Goal: Information Seeking & Learning: Stay updated

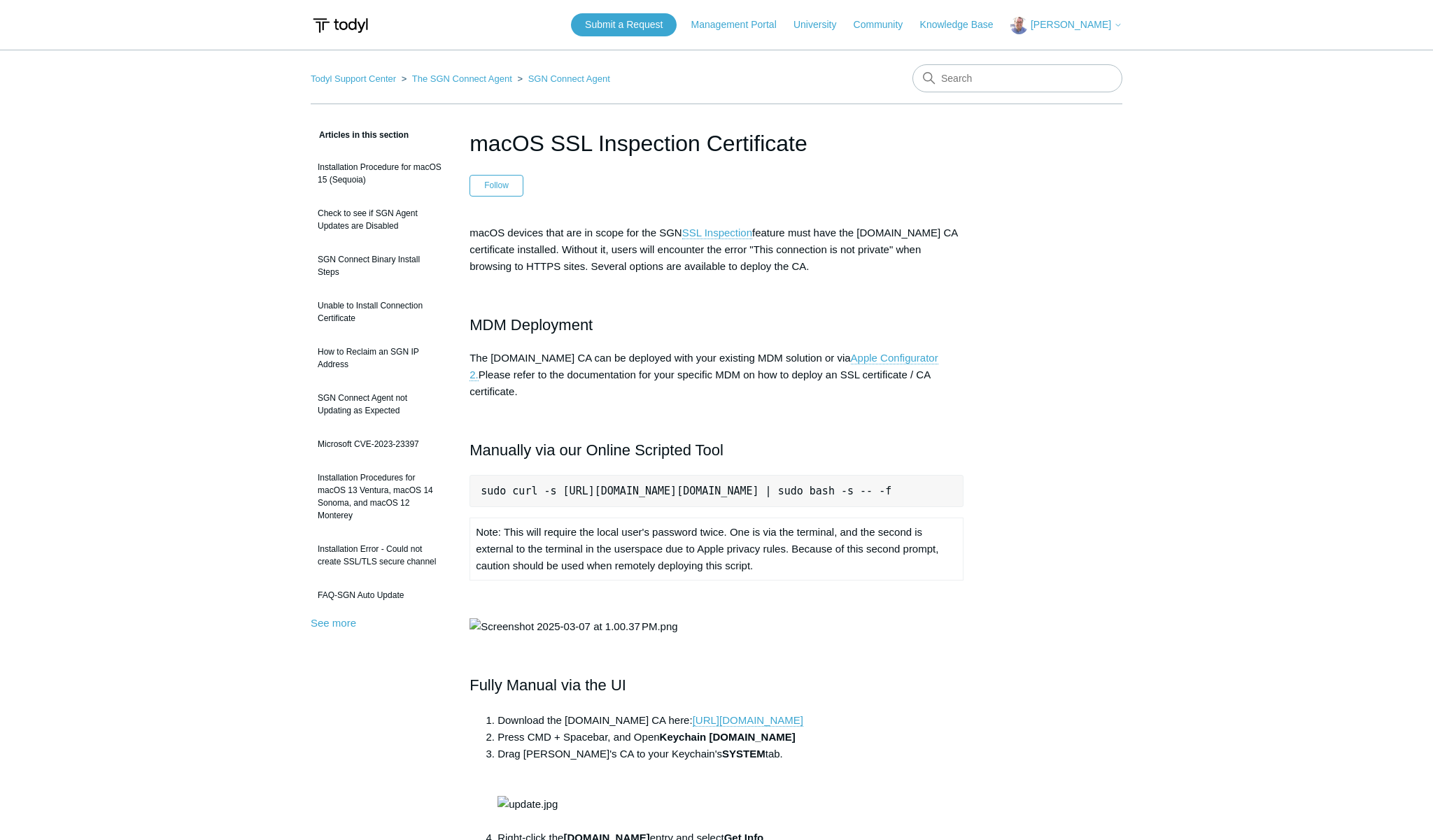
click at [791, 475] on pre "sudo curl -s https://download.todyl.com/misc/macOS-install-CA.sh | sudo bash -s…" at bounding box center [716, 491] width 493 height 32
copy pre "sudo curl -s https://download.todyl.com/misc/macOS-install-CA.sh | sudo bash -s…"
click at [1007, 82] on input "Search" at bounding box center [1017, 78] width 210 height 28
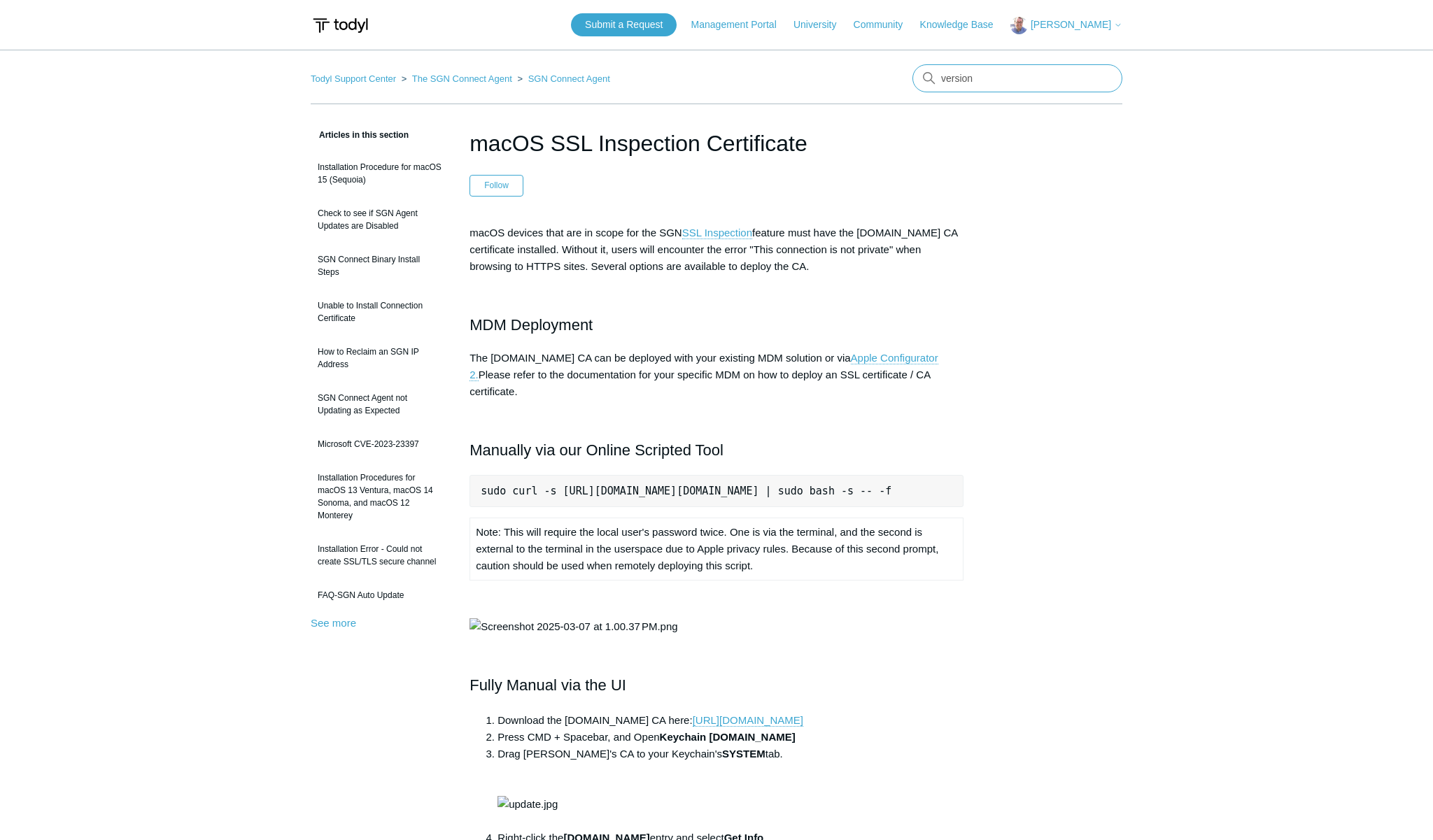
type input "version"
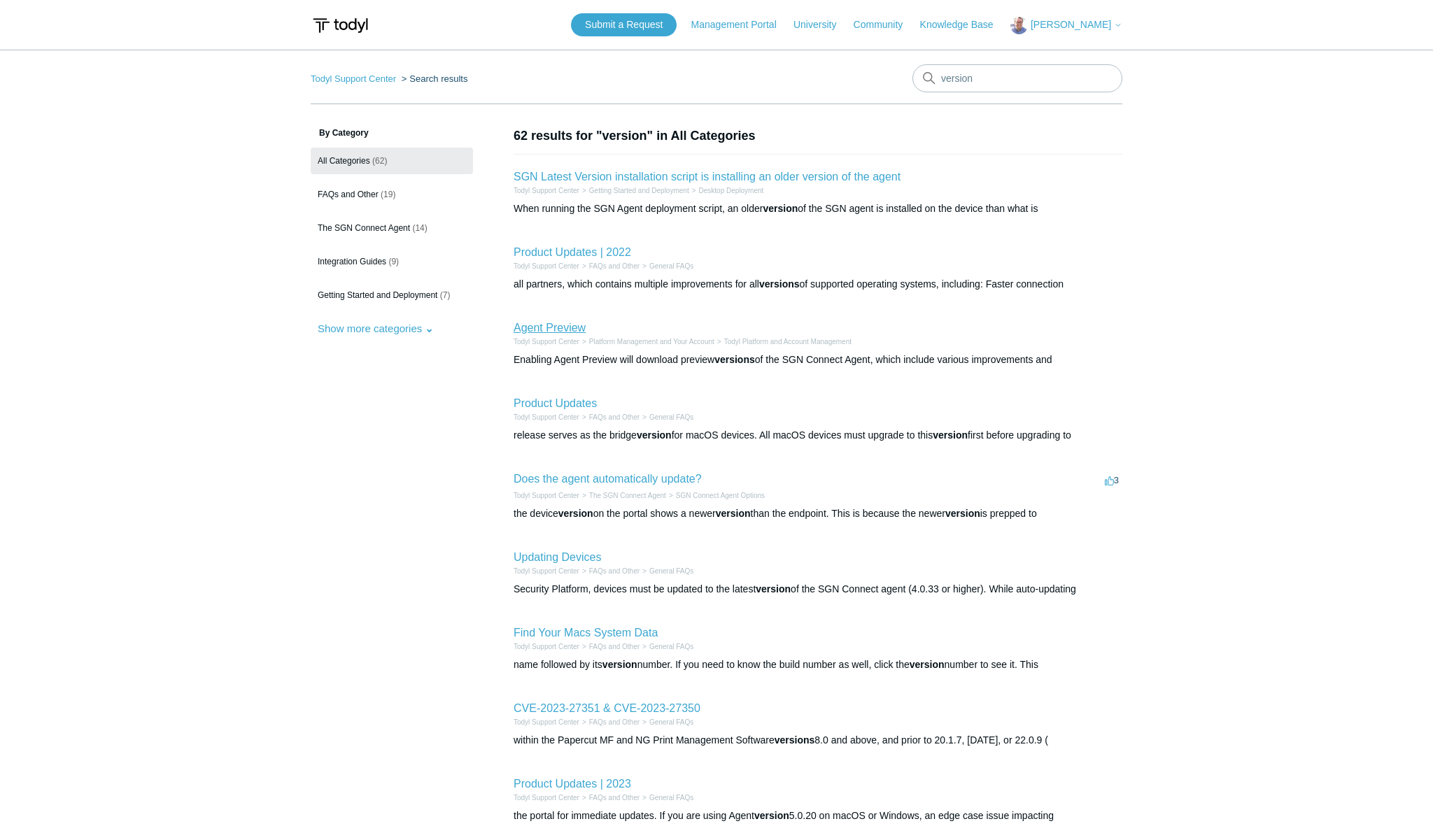
click at [564, 329] on link "Agent Preview" at bounding box center [549, 328] width 72 height 12
click at [654, 371] on li "Agent Preview Todyl Support Center Platform Management and Your Account Todyl P…" at bounding box center [817, 343] width 608 height 76
click at [588, 401] on link "Product Updates" at bounding box center [555, 403] width 83 height 12
click at [614, 252] on link "Product Updates | 2022" at bounding box center [572, 252] width 117 height 12
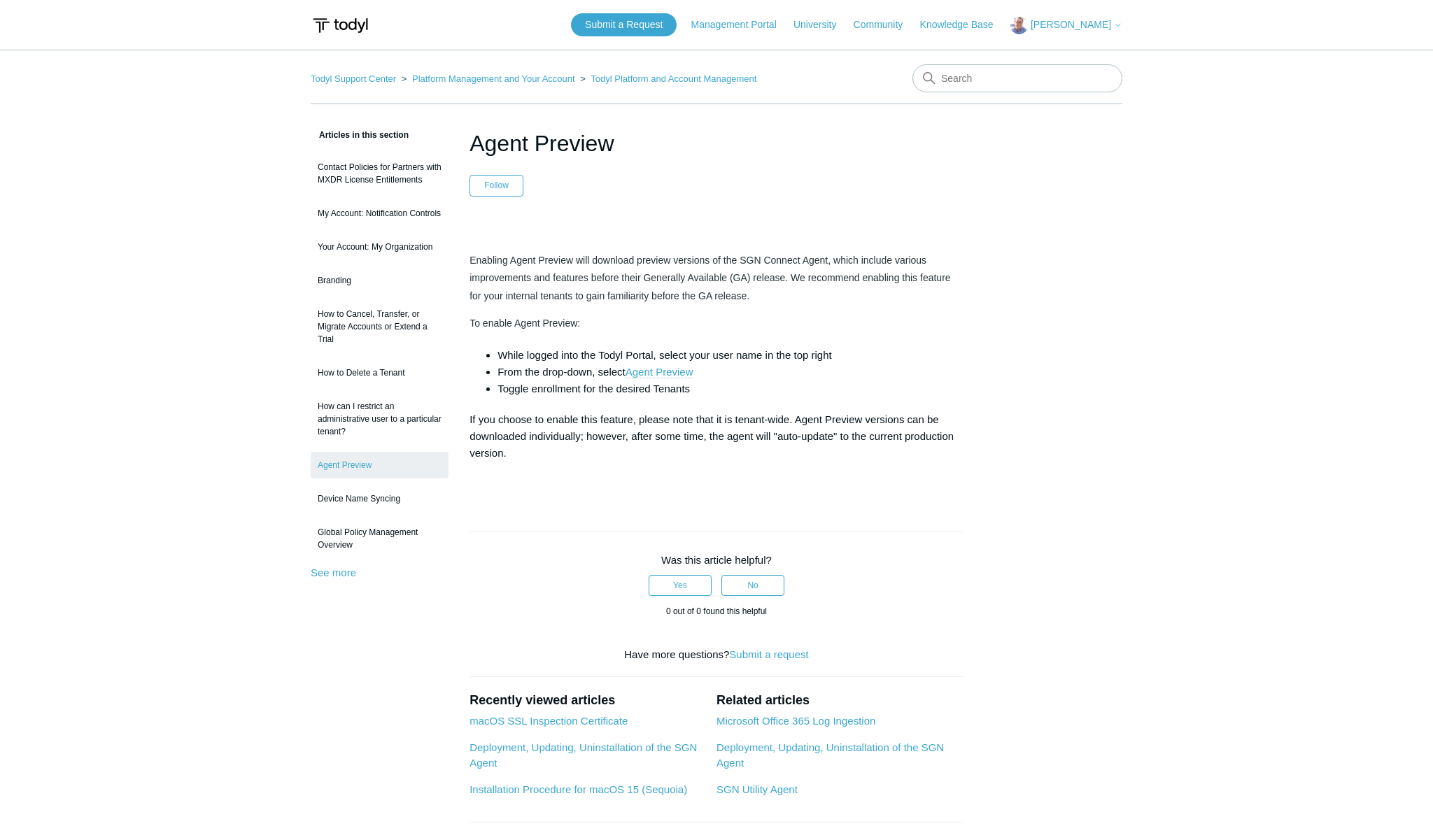
click at [654, 371] on link "Agent Preview" at bounding box center [660, 372] width 68 height 12
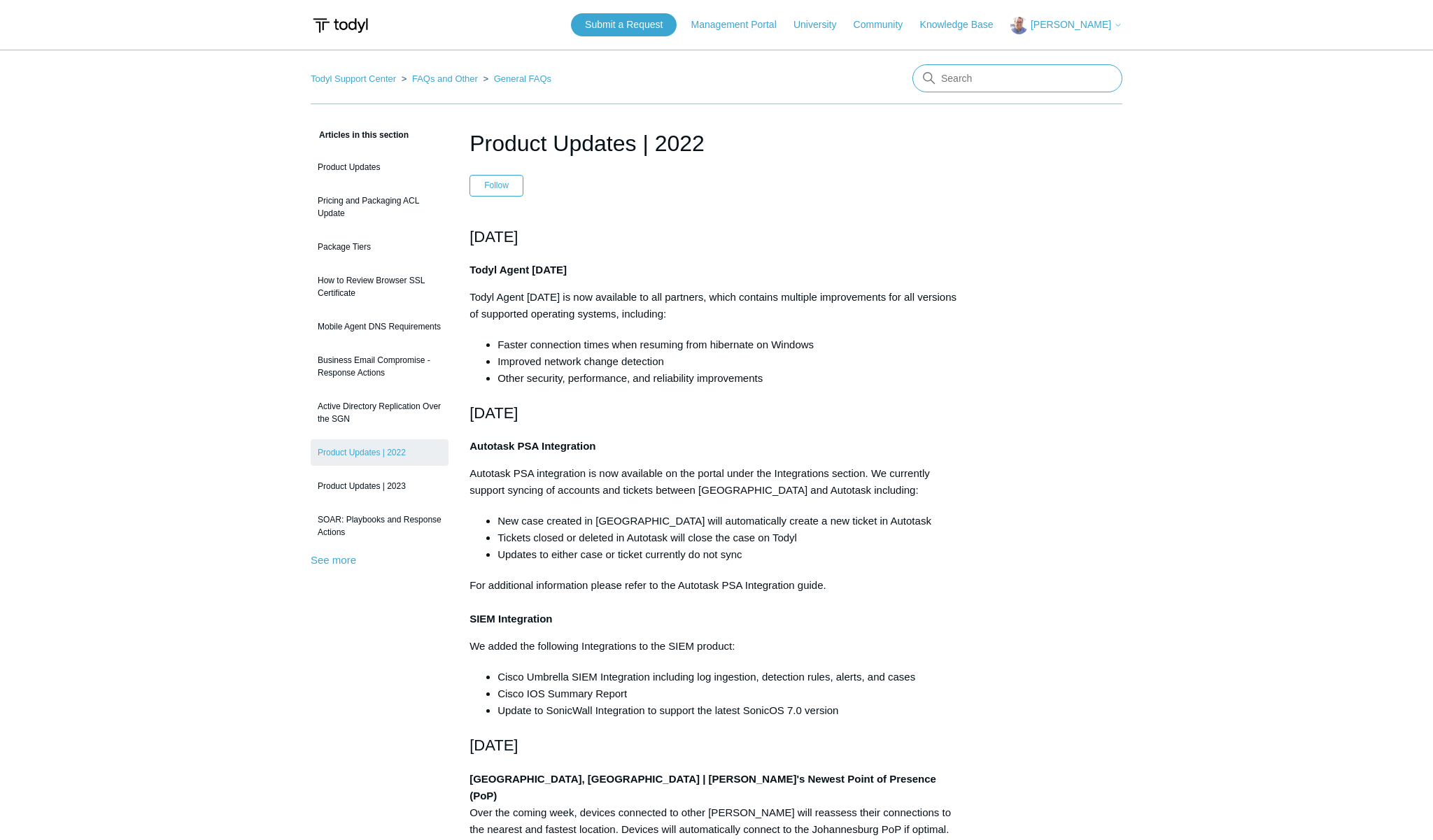
click at [982, 77] on input "Search" at bounding box center [1017, 78] width 210 height 28
type input "updates"
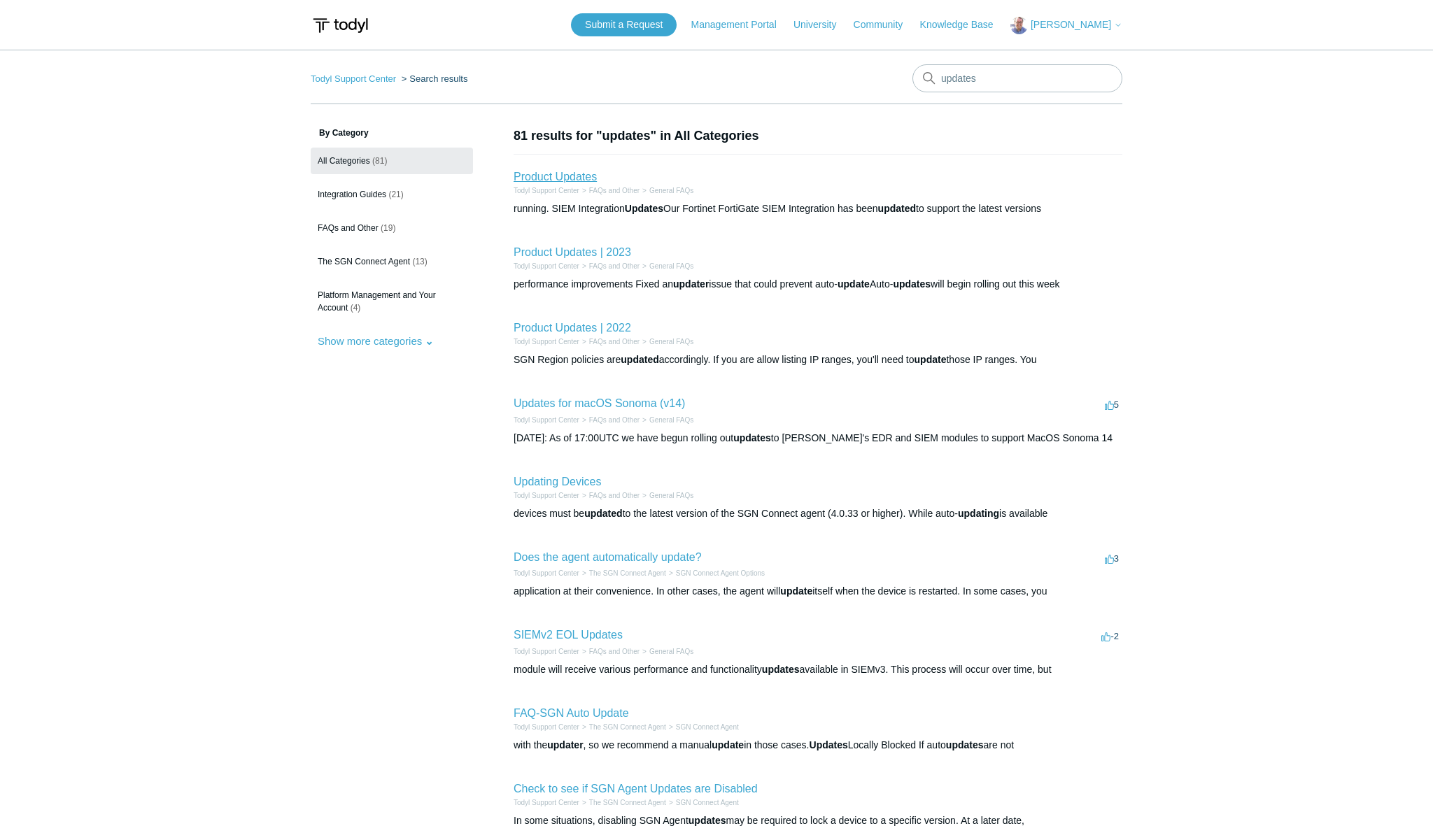
click at [585, 175] on link "Product Updates" at bounding box center [555, 176] width 83 height 12
click at [582, 178] on link "Product Updates" at bounding box center [555, 176] width 83 height 12
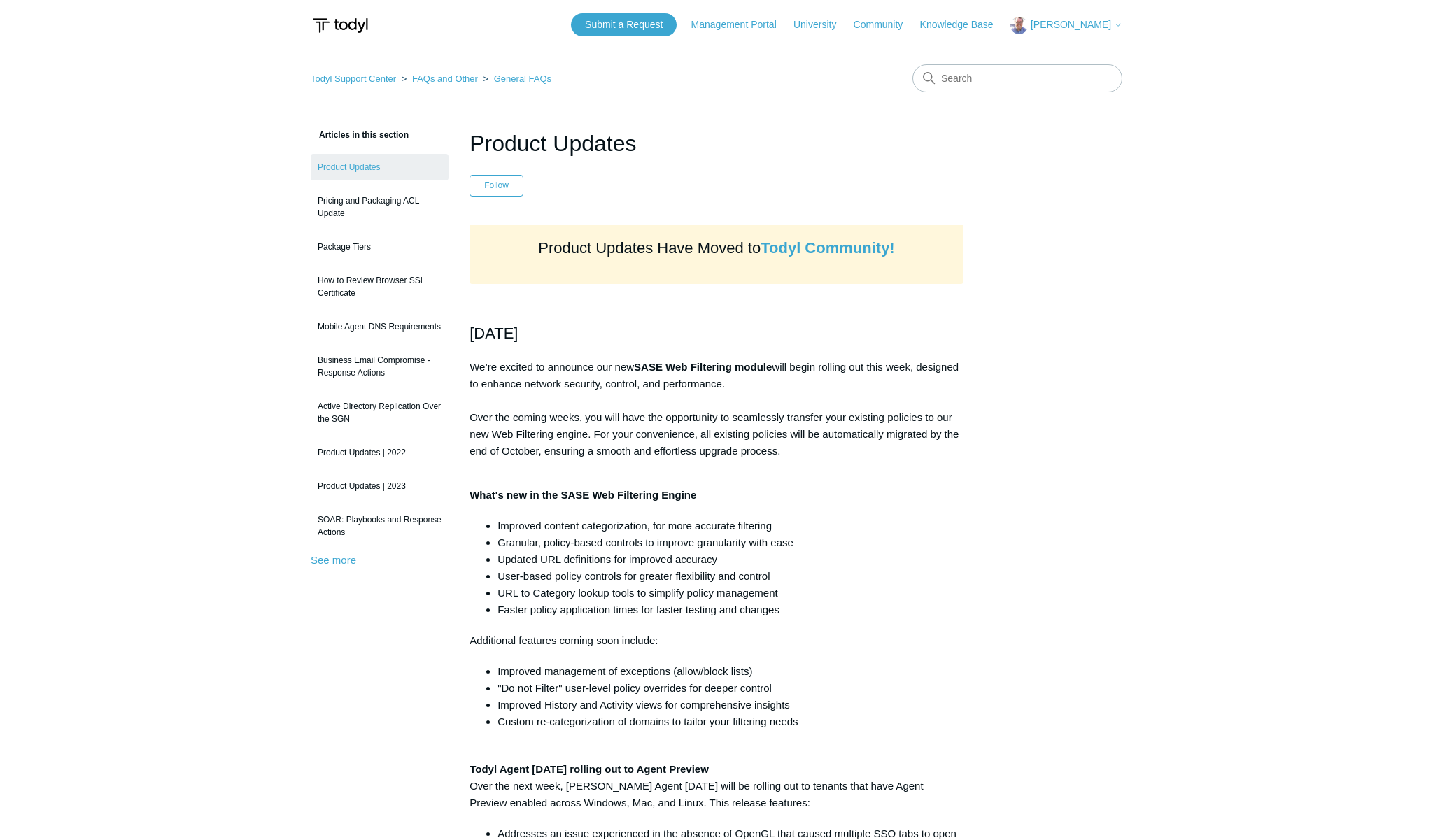
click at [840, 248] on strong "Todyl Community!" at bounding box center [827, 247] width 134 height 17
